Goal: Communication & Community: Answer question/provide support

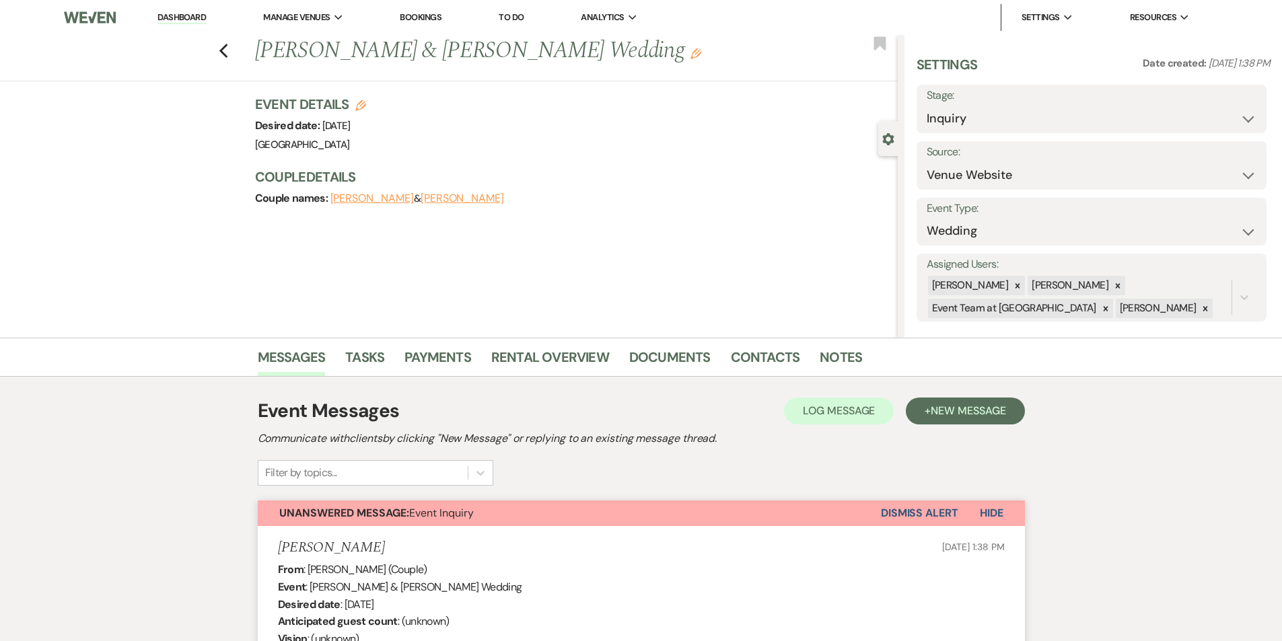
select select "5"
click at [227, 54] on use "button" at bounding box center [223, 51] width 9 height 15
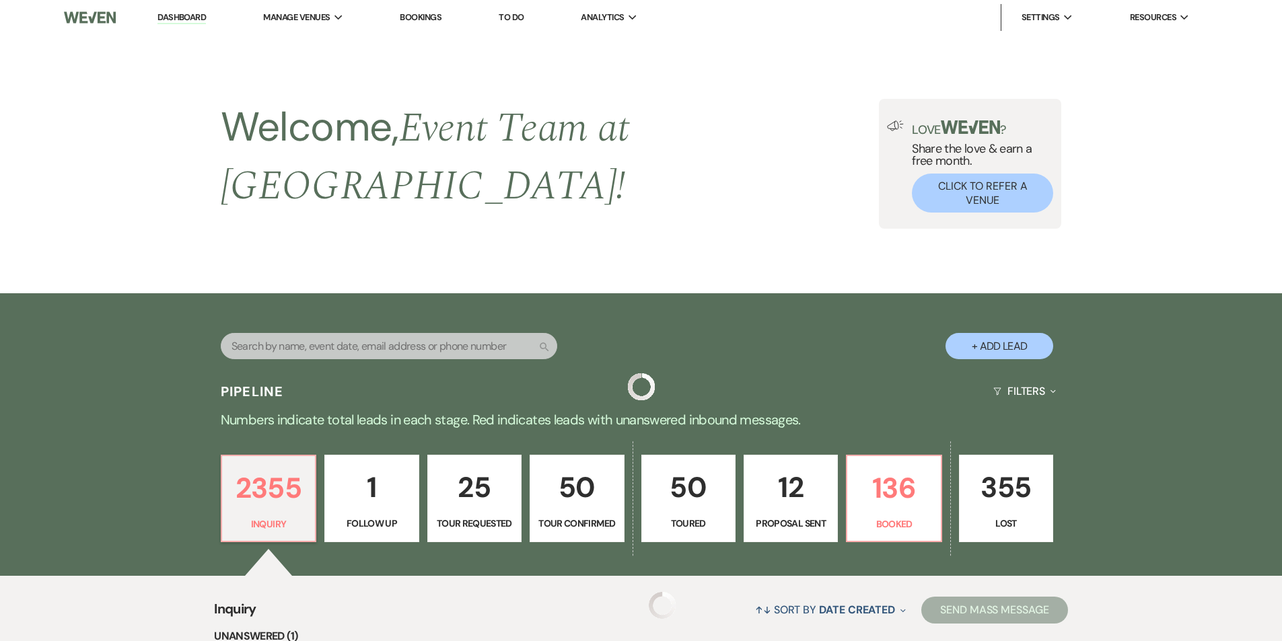
scroll to position [369, 0]
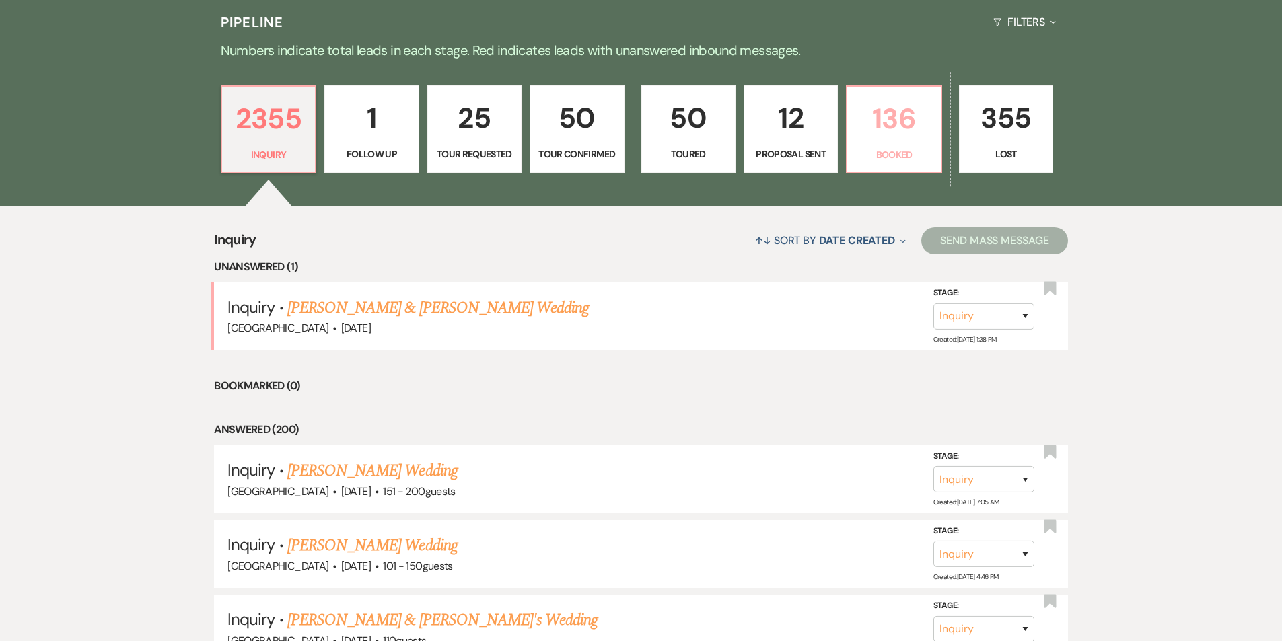
click at [867, 117] on link "136 Booked" at bounding box center [894, 128] width 96 height 87
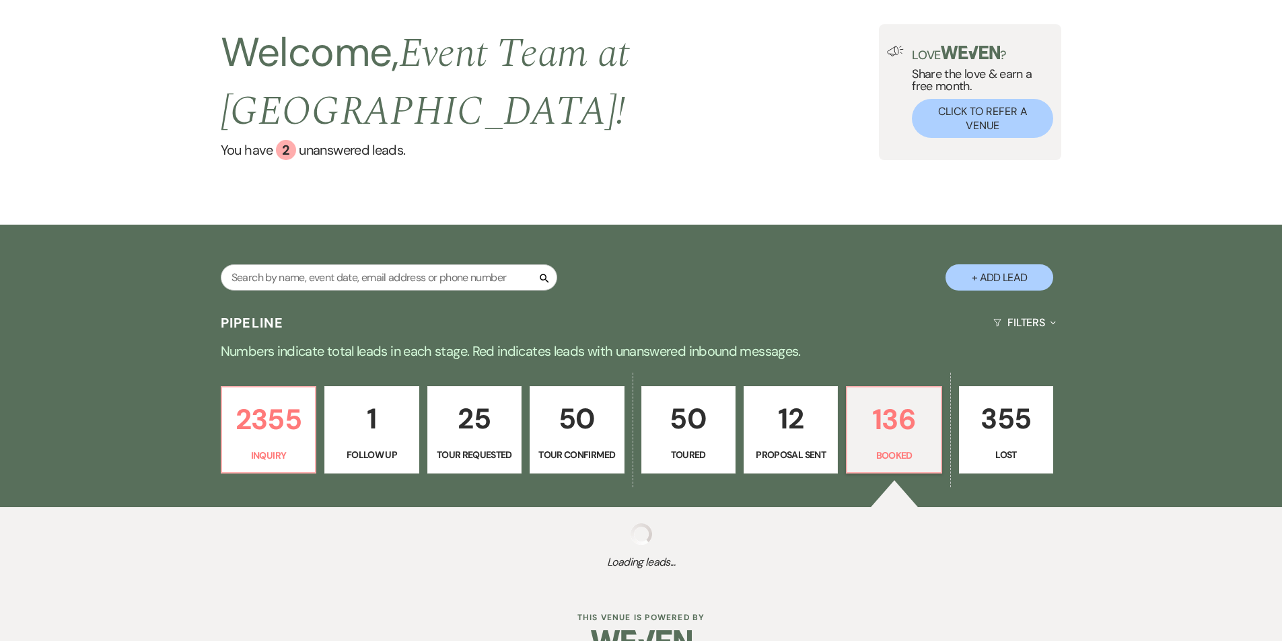
select select "7"
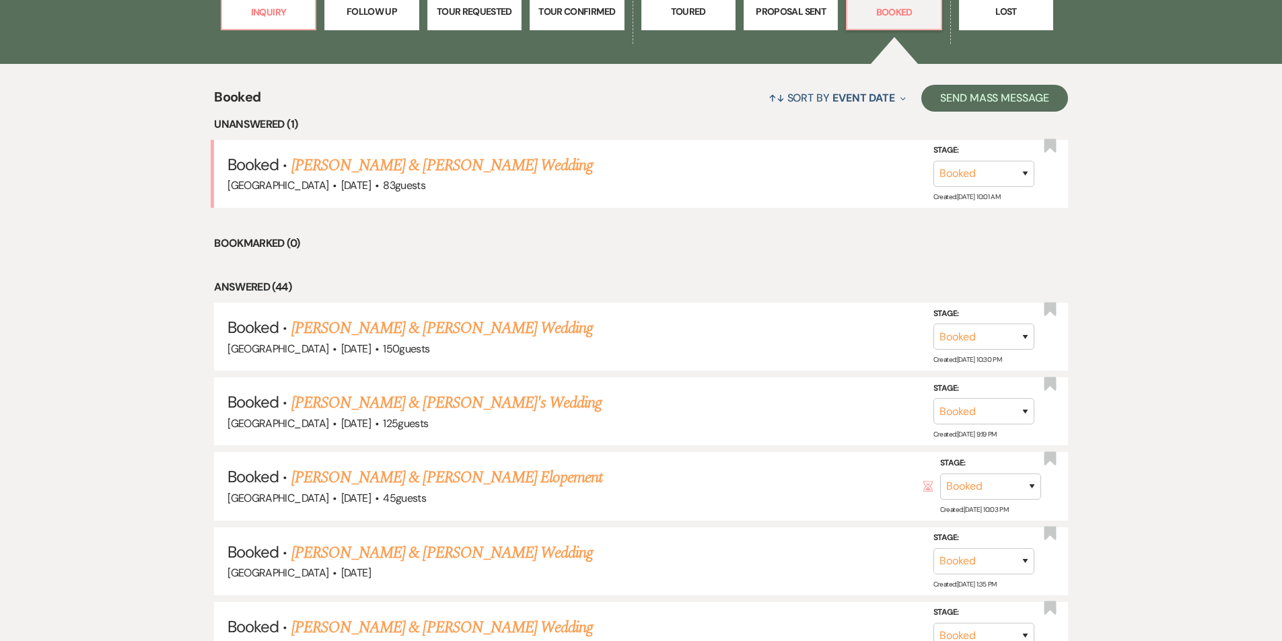
scroll to position [538, 0]
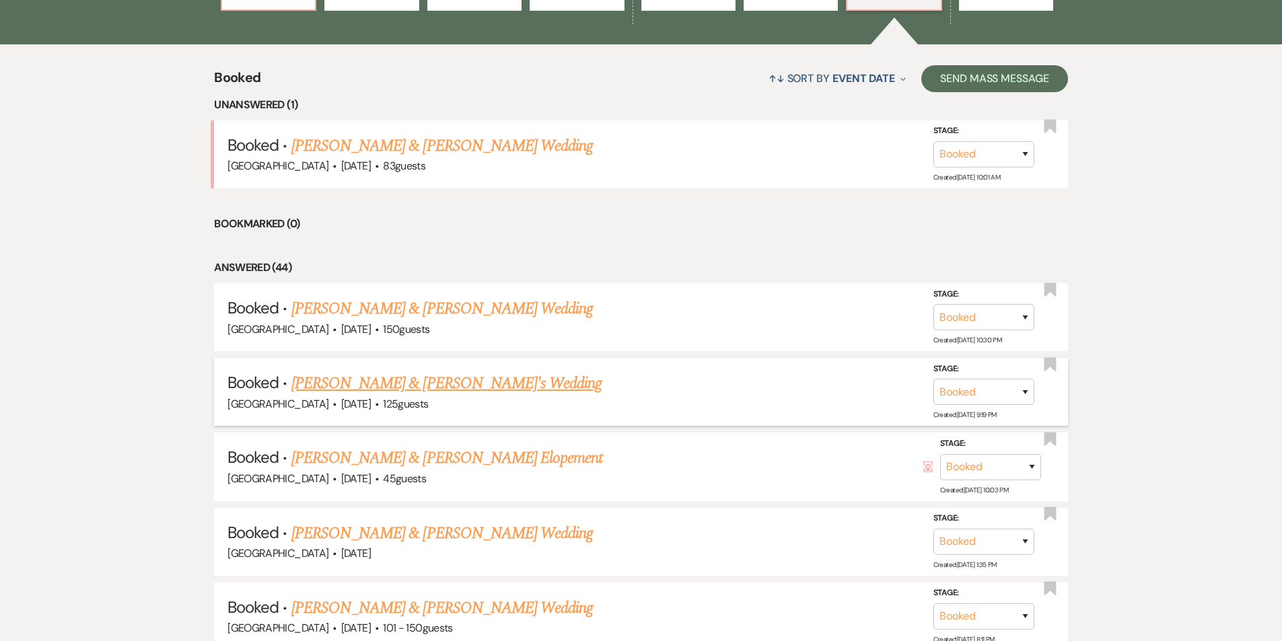
click at [408, 371] on link "[PERSON_NAME] & [PERSON_NAME]'s Wedding" at bounding box center [446, 383] width 311 height 24
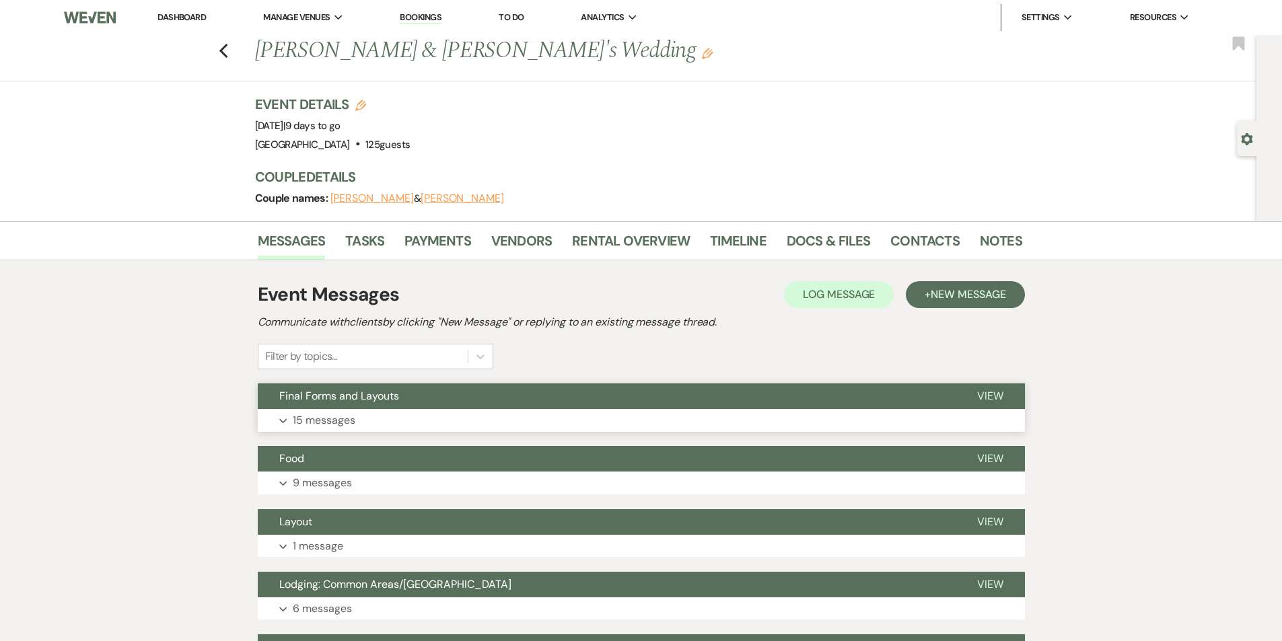
click at [345, 420] on p "15 messages" at bounding box center [324, 420] width 63 height 17
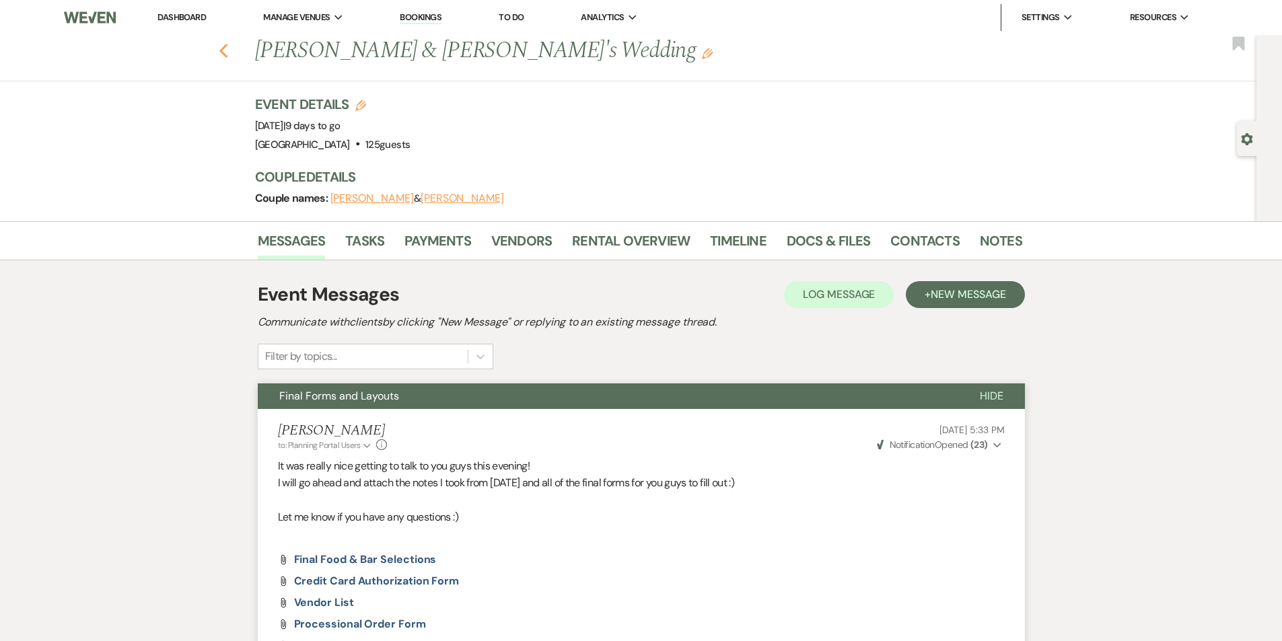
click at [225, 52] on icon "Previous" at bounding box center [224, 51] width 10 height 16
select select "7"
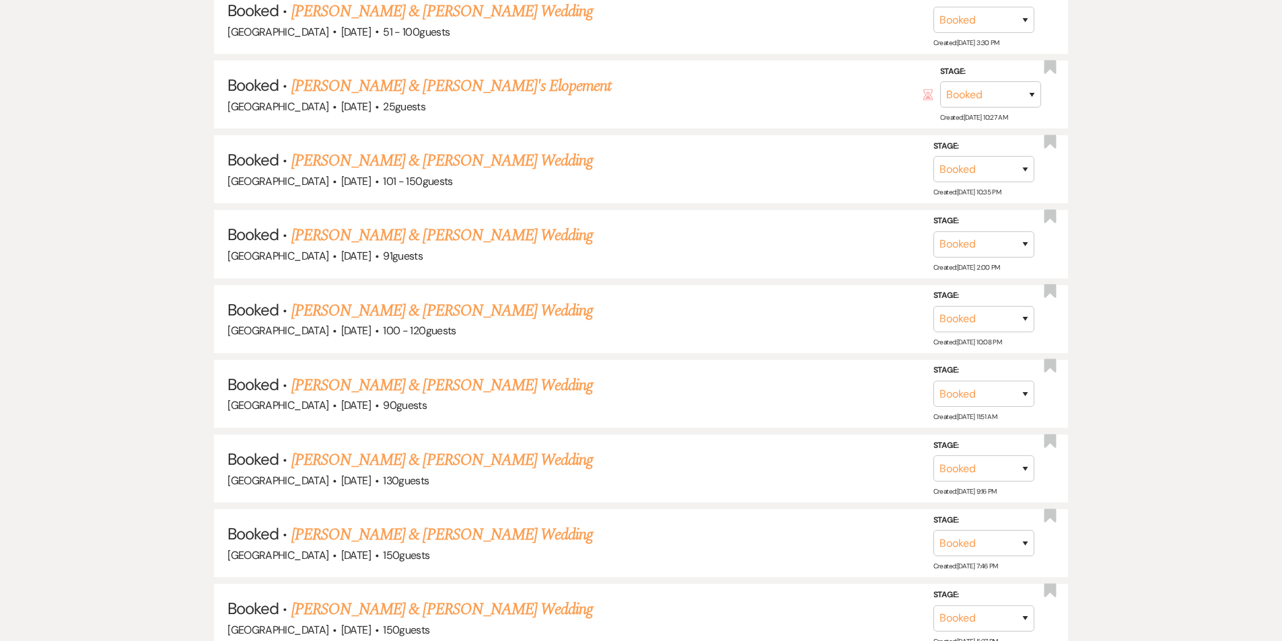
scroll to position [7552, 0]
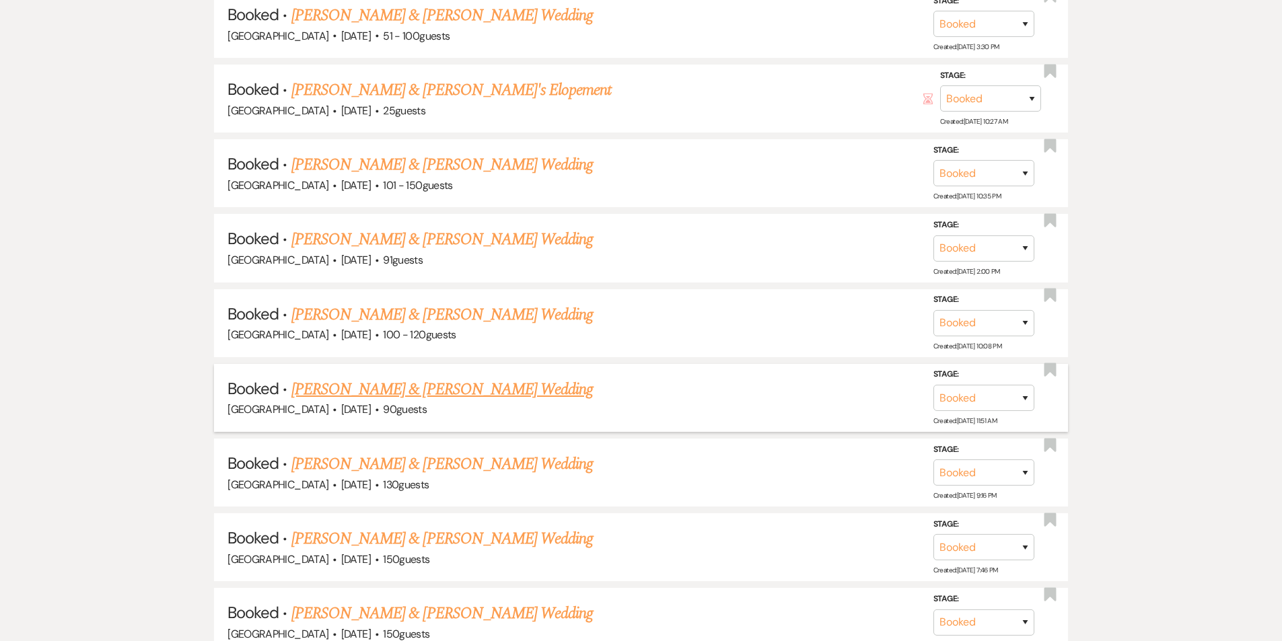
click at [453, 378] on link "[PERSON_NAME] & [PERSON_NAME] Wedding" at bounding box center [441, 390] width 301 height 24
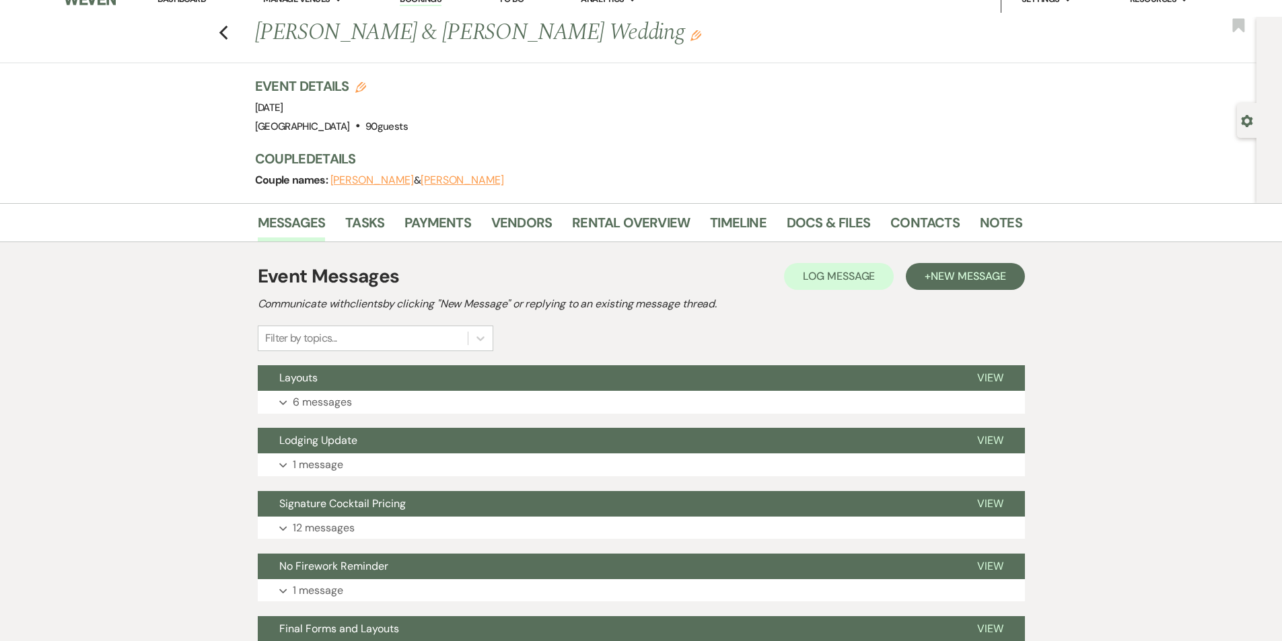
scroll to position [17, 0]
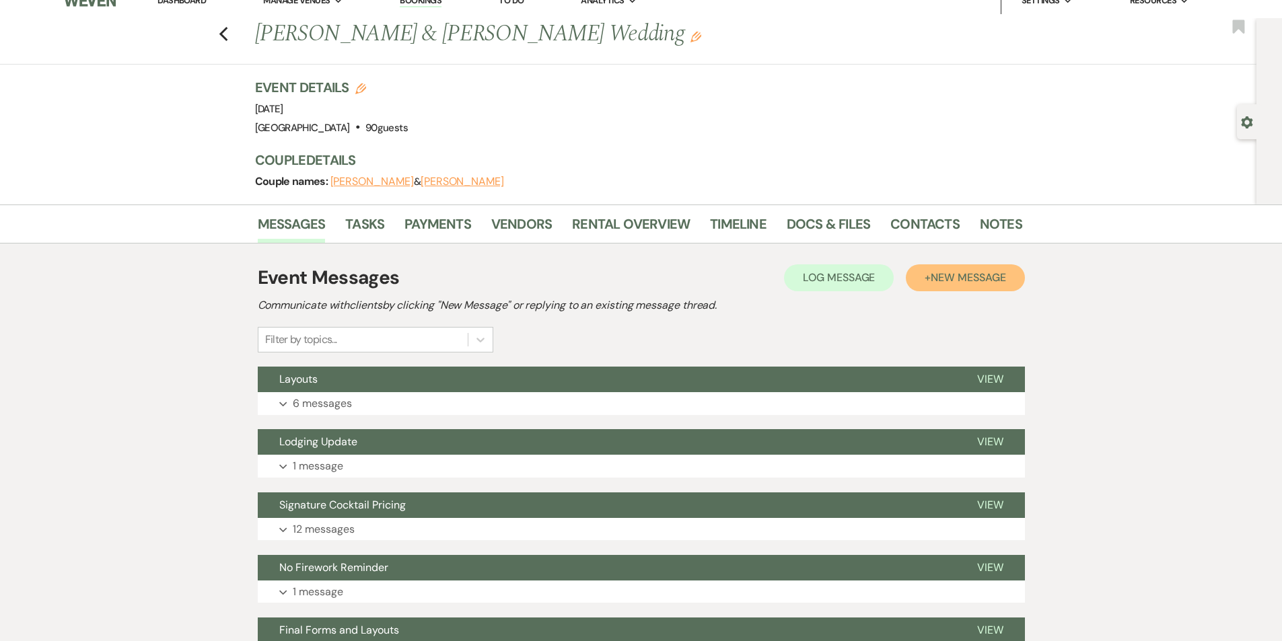
click at [951, 277] on span "New Message" at bounding box center [968, 278] width 75 height 14
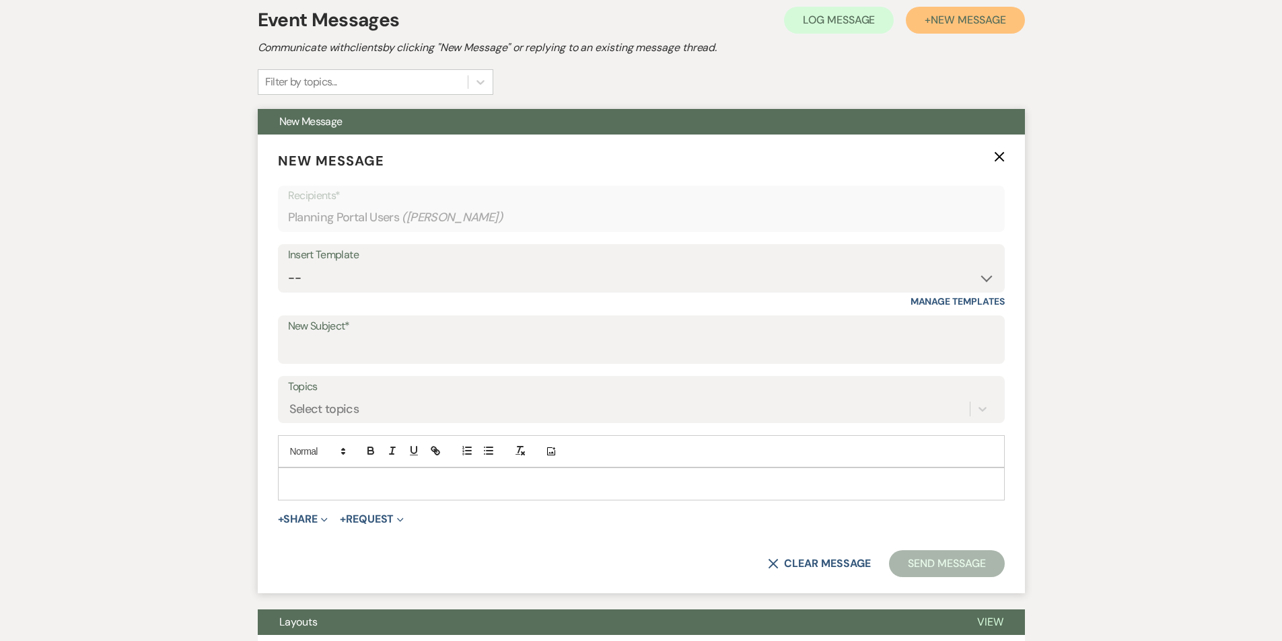
scroll to position [303, 0]
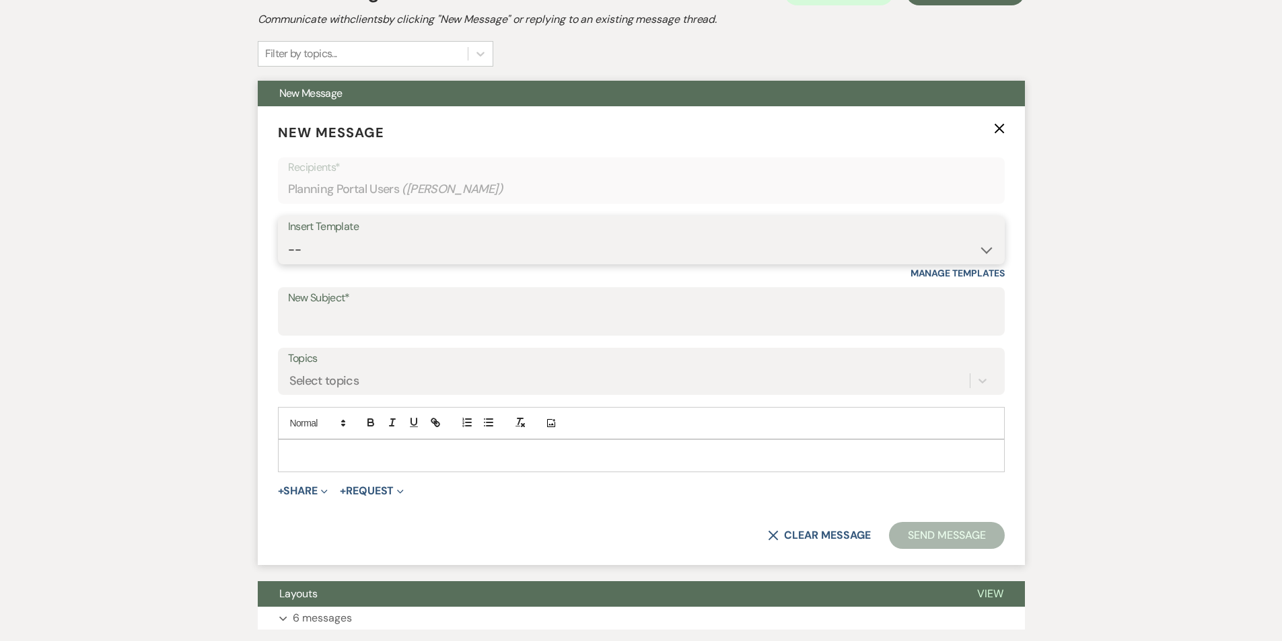
click at [352, 244] on select "-- Follow Up Contract (Pre-Booked Leads) Wedding Weekend Tour Follow Up Elopeme…" at bounding box center [641, 250] width 707 height 26
click at [335, 330] on input "New Subject*" at bounding box center [641, 321] width 707 height 26
type input "Wedding Gallery/Video"
click at [357, 466] on div at bounding box center [641, 455] width 725 height 31
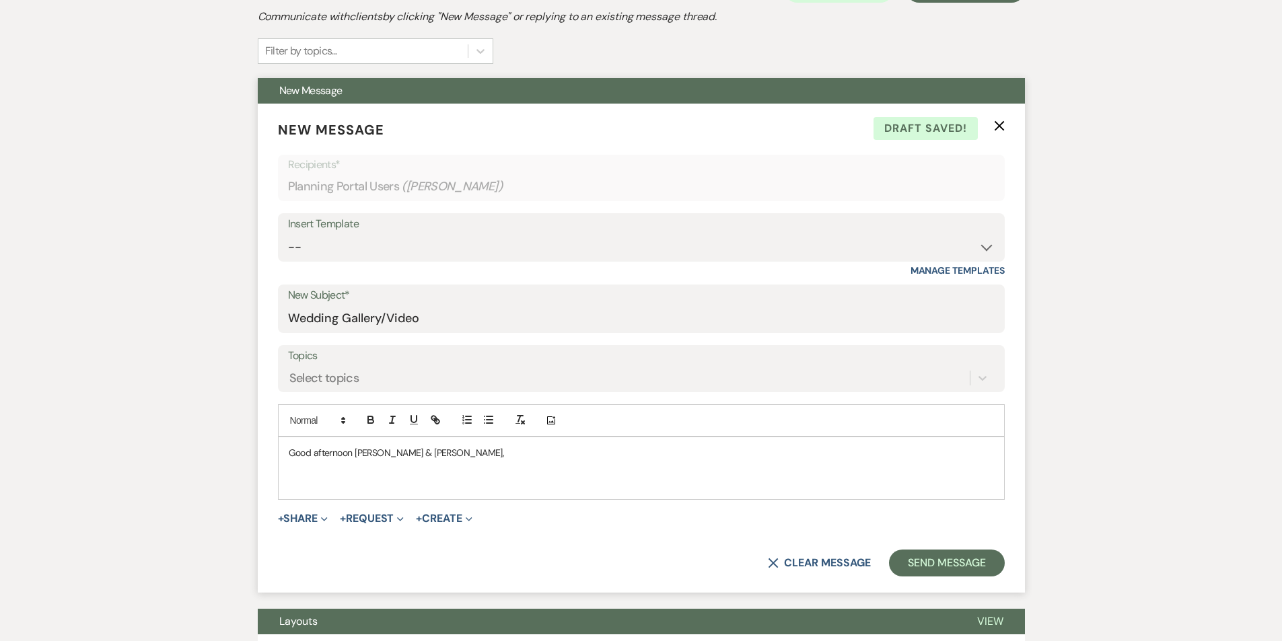
scroll to position [320, 0]
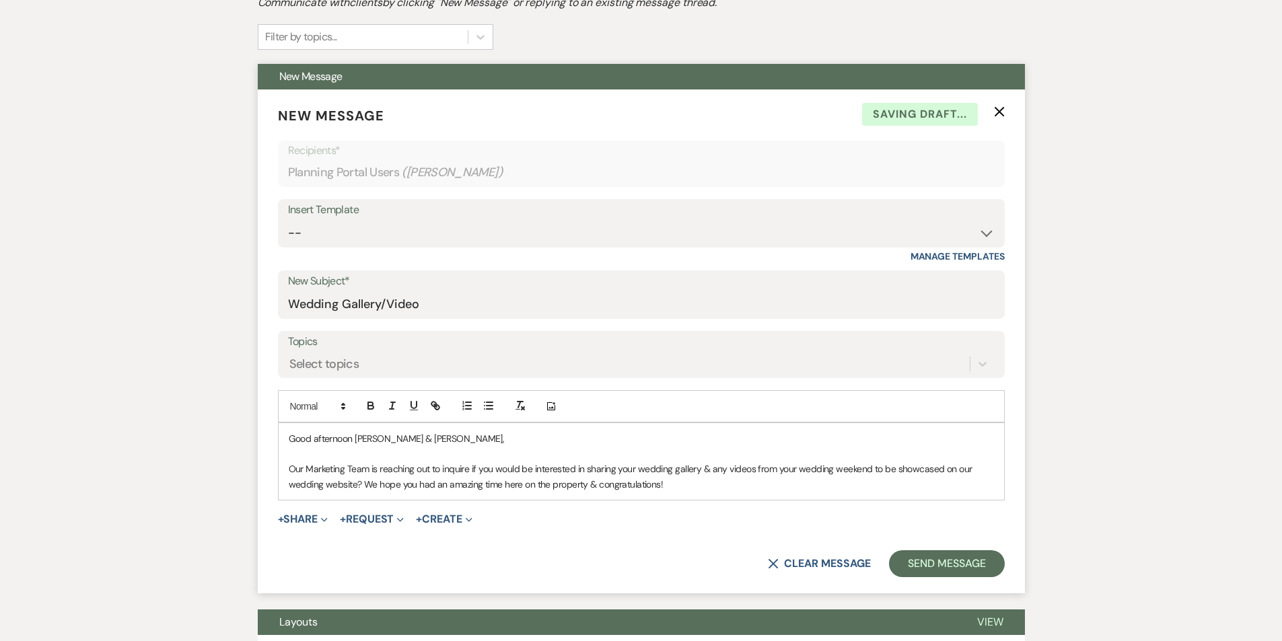
click at [364, 489] on p "Our Marketing Team is reaching out to inquire if you would be interested in sha…" at bounding box center [641, 477] width 705 height 30
click at [894, 487] on p "Our Marketing Team is reaching out to inquire if you would be interested in sha…" at bounding box center [641, 477] width 705 height 30
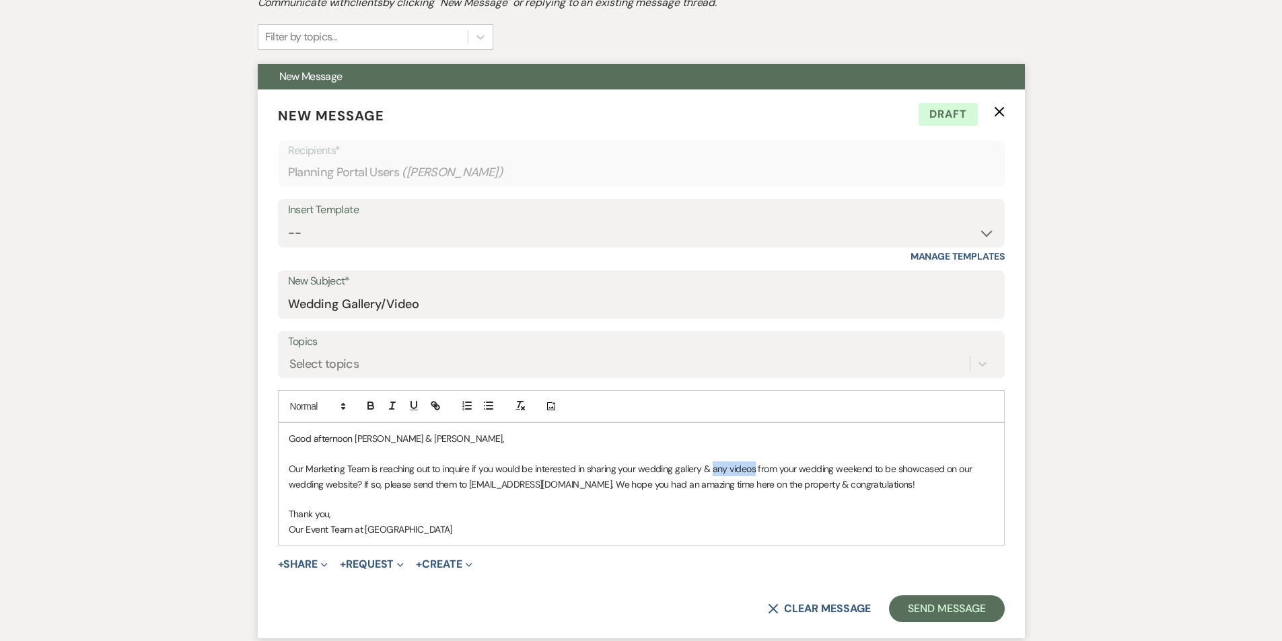
drag, startPoint x: 753, startPoint y: 469, endPoint x: 712, endPoint y: 474, distance: 41.3
click at [712, 474] on p "Our Marketing Team is reaching out to inquire if you would be interested in sha…" at bounding box center [641, 477] width 705 height 30
click at [706, 466] on p "Our Marketing Team is reaching out to inquire if you would be interested in sha…" at bounding box center [641, 477] width 705 height 30
click at [704, 473] on p "Our Marketing Team is reaching out to inquire if you would be interested in sha…" at bounding box center [641, 477] width 705 height 30
click at [752, 469] on p "Our Marketing Team is reaching out to inquire if you would be interested in sha…" at bounding box center [641, 477] width 705 height 30
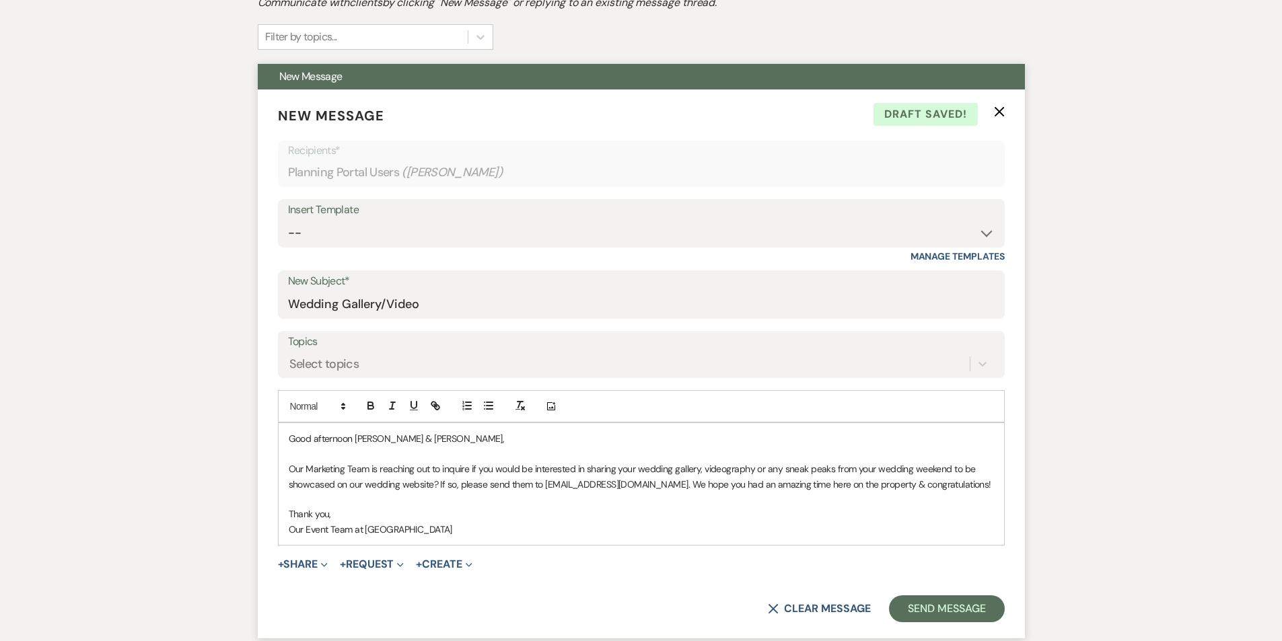
click at [941, 484] on p "Our Marketing Team is reaching out to inquire if you would be interested in sha…" at bounding box center [641, 477] width 705 height 30
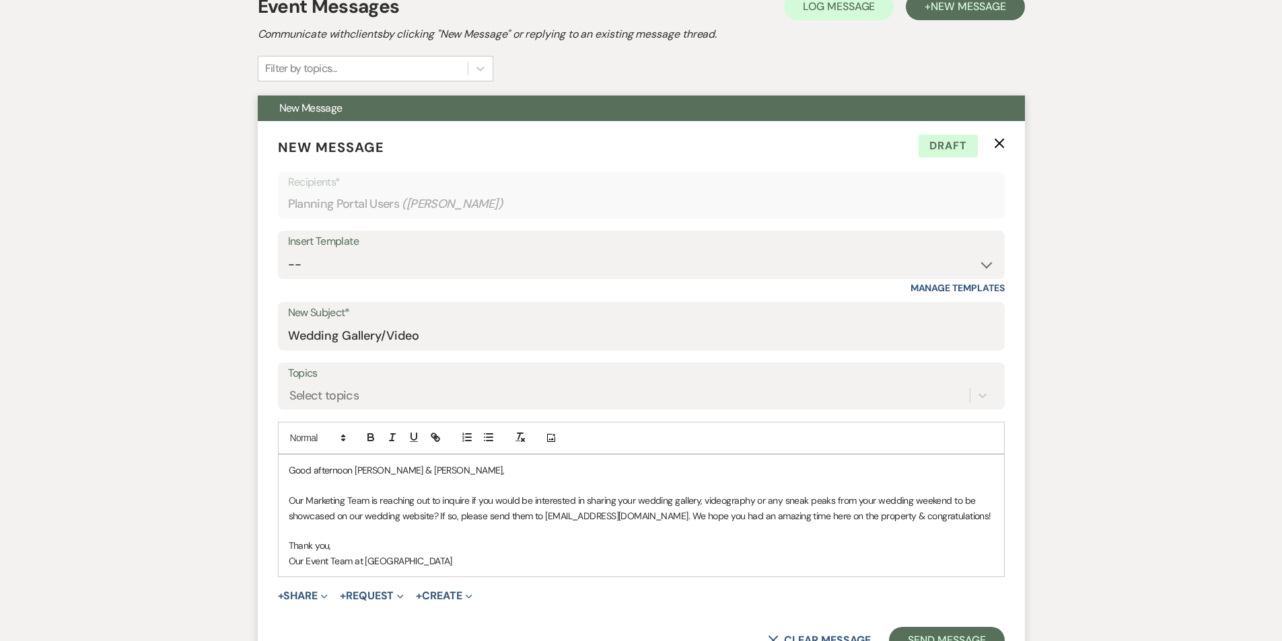
scroll to position [336, 0]
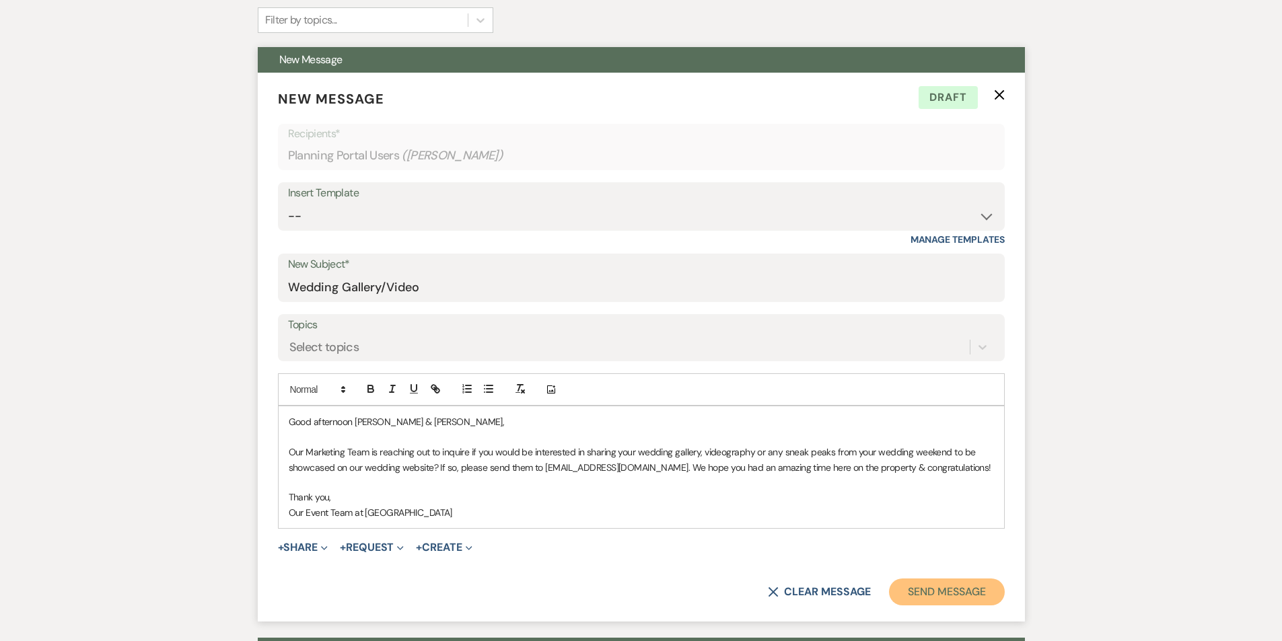
click at [980, 591] on button "Send Message" at bounding box center [946, 592] width 115 height 27
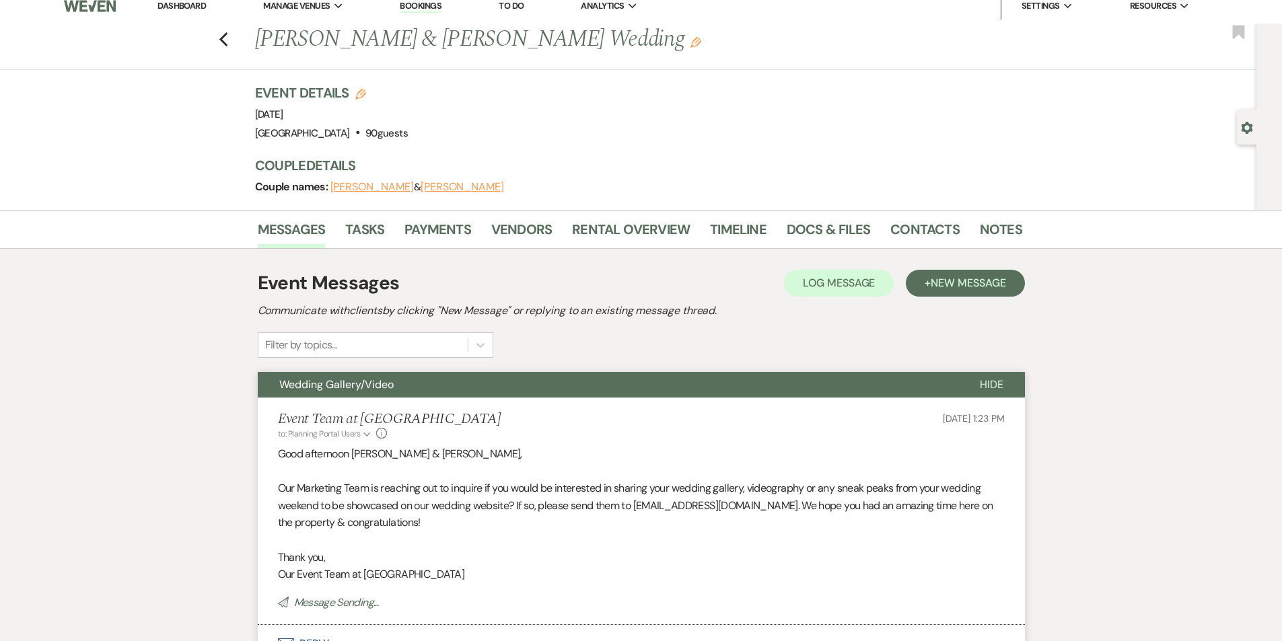
scroll to position [0, 0]
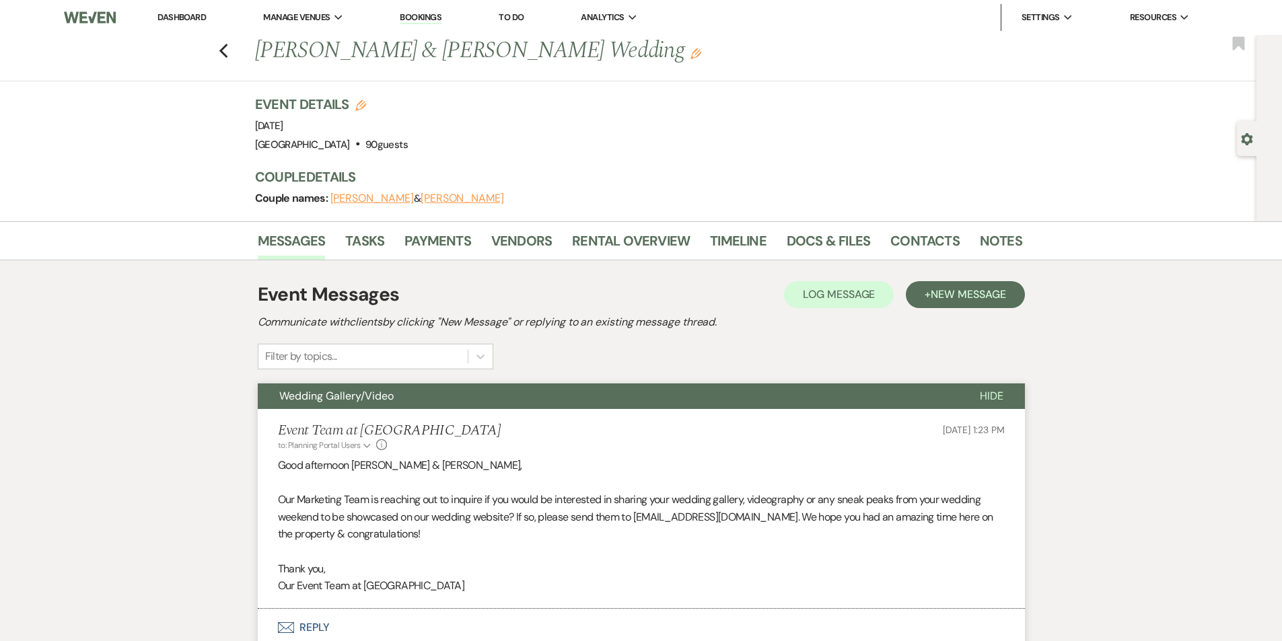
click at [234, 51] on div "Previous [PERSON_NAME] & [PERSON_NAME] Wedding Edit Bookmark" at bounding box center [624, 58] width 1263 height 46
click at [229, 50] on icon "Previous" at bounding box center [224, 51] width 10 height 16
select select "7"
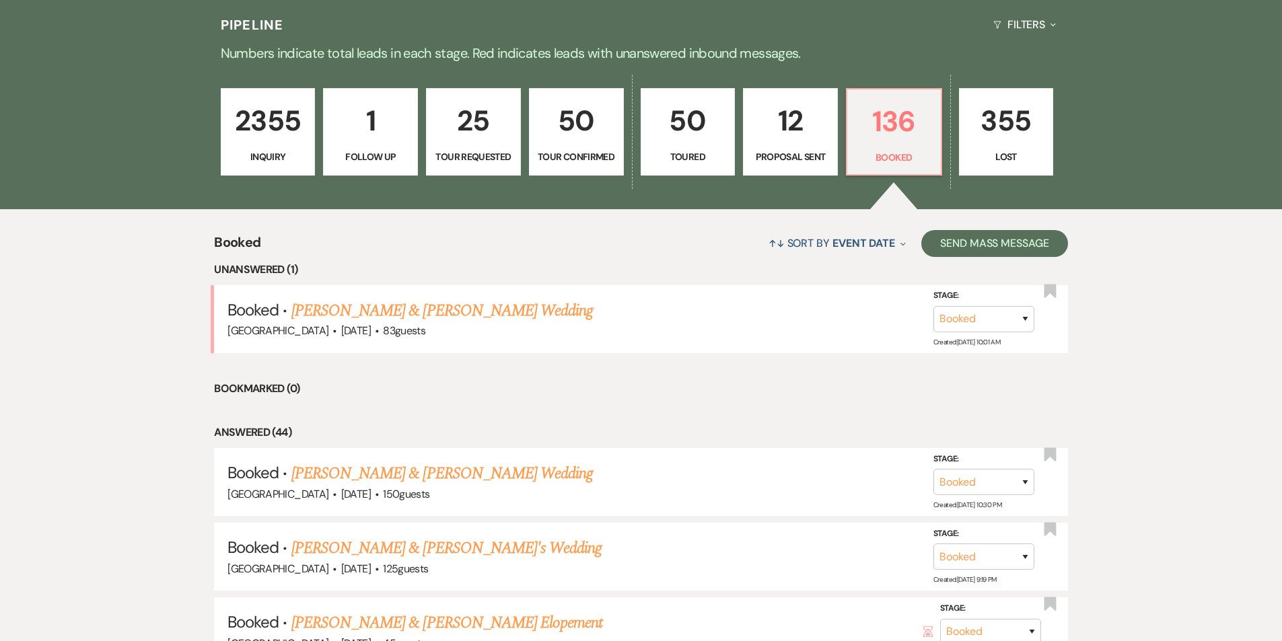
scroll to position [243, 0]
